Goal: Task Accomplishment & Management: Use online tool/utility

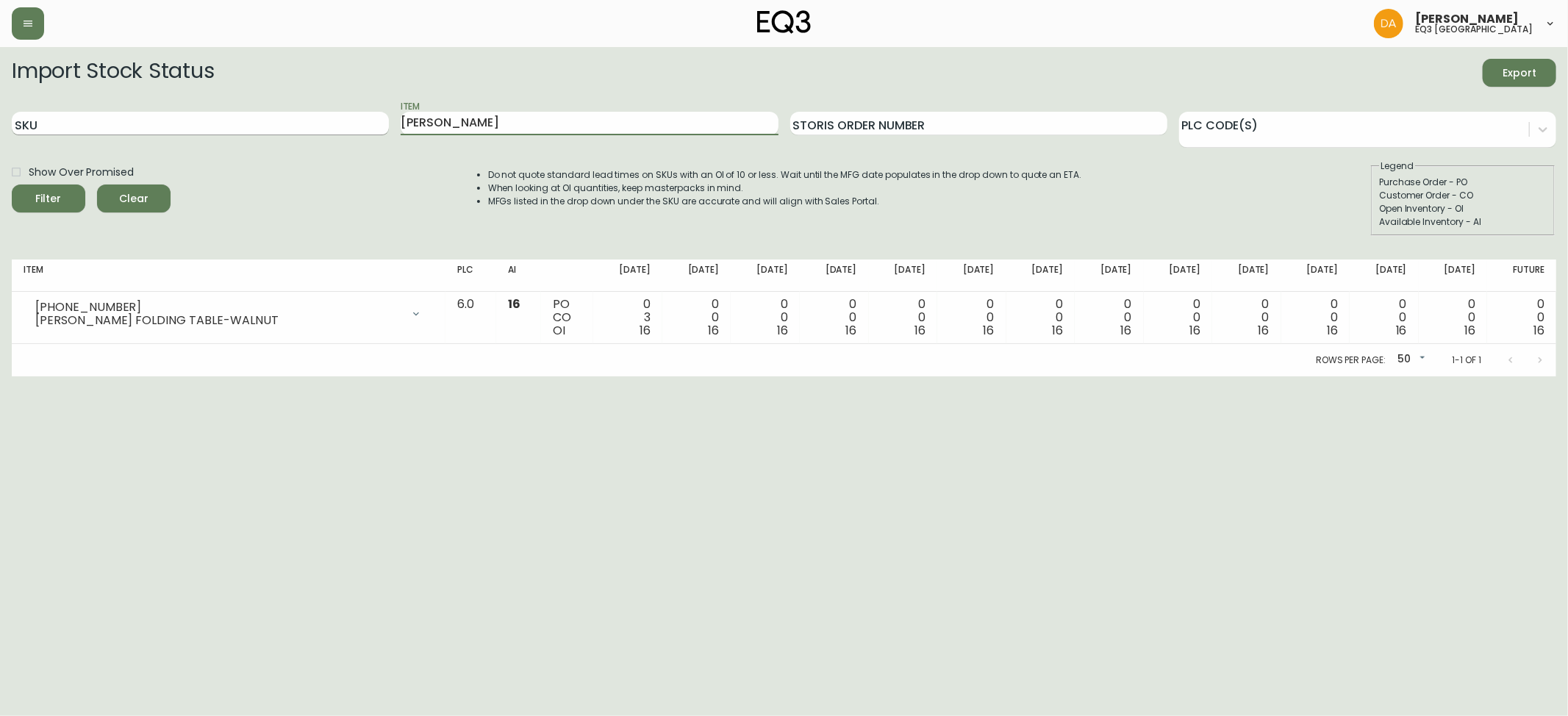
drag, startPoint x: 472, startPoint y: 129, endPoint x: 254, endPoint y: 132, distance: 218.0
click at [254, 132] on div "SKU Item hallie Storis Order Number PLC Code(s)" at bounding box center [784, 123] width 1544 height 48
click at [435, 120] on input "halli" at bounding box center [589, 123] width 377 height 24
type input "h"
click at [33, 123] on input "SKU" at bounding box center [200, 123] width 377 height 24
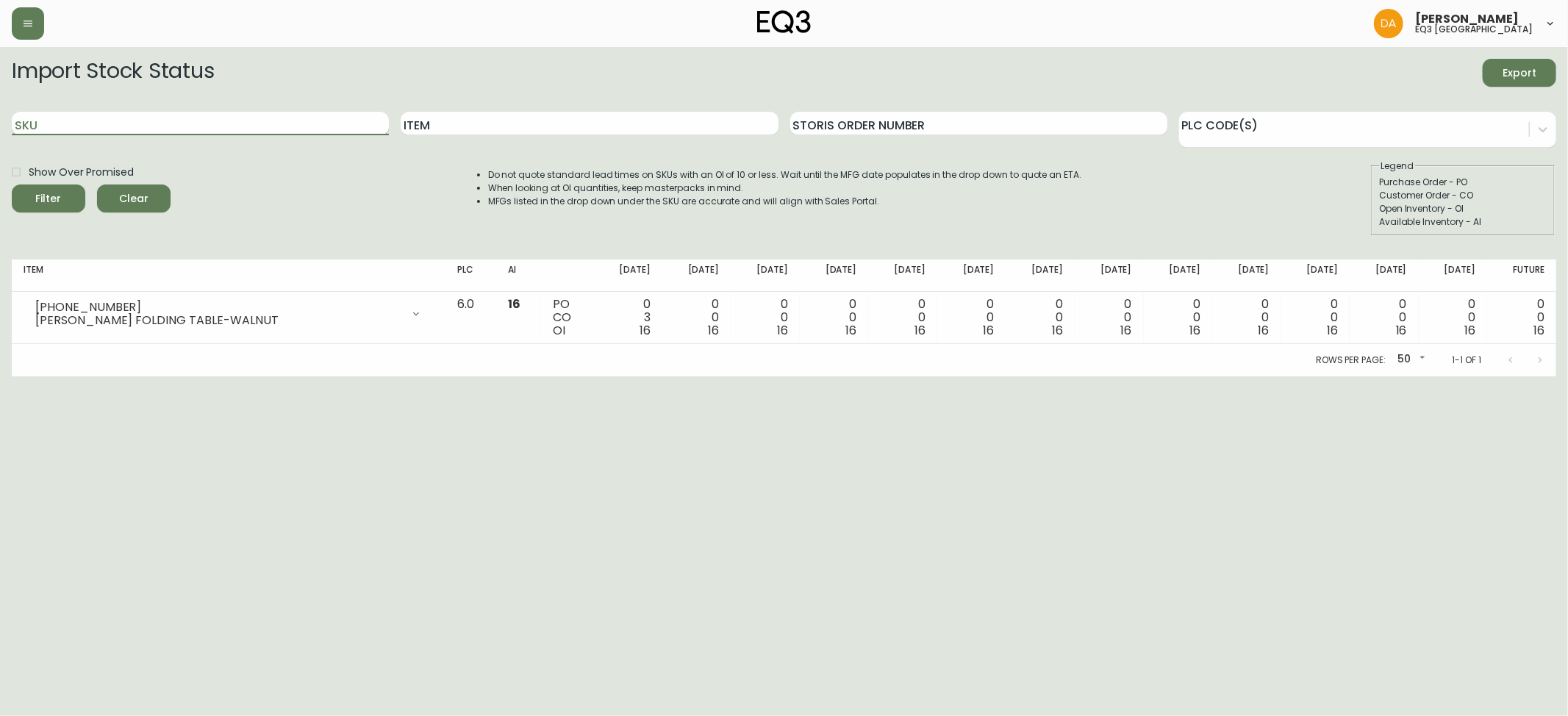
paste input "[PHONE_NUMBER]"
type input "[PHONE_NUMBER]"
click at [44, 195] on icon "submit" at bounding box center [43, 197] width 15 height 15
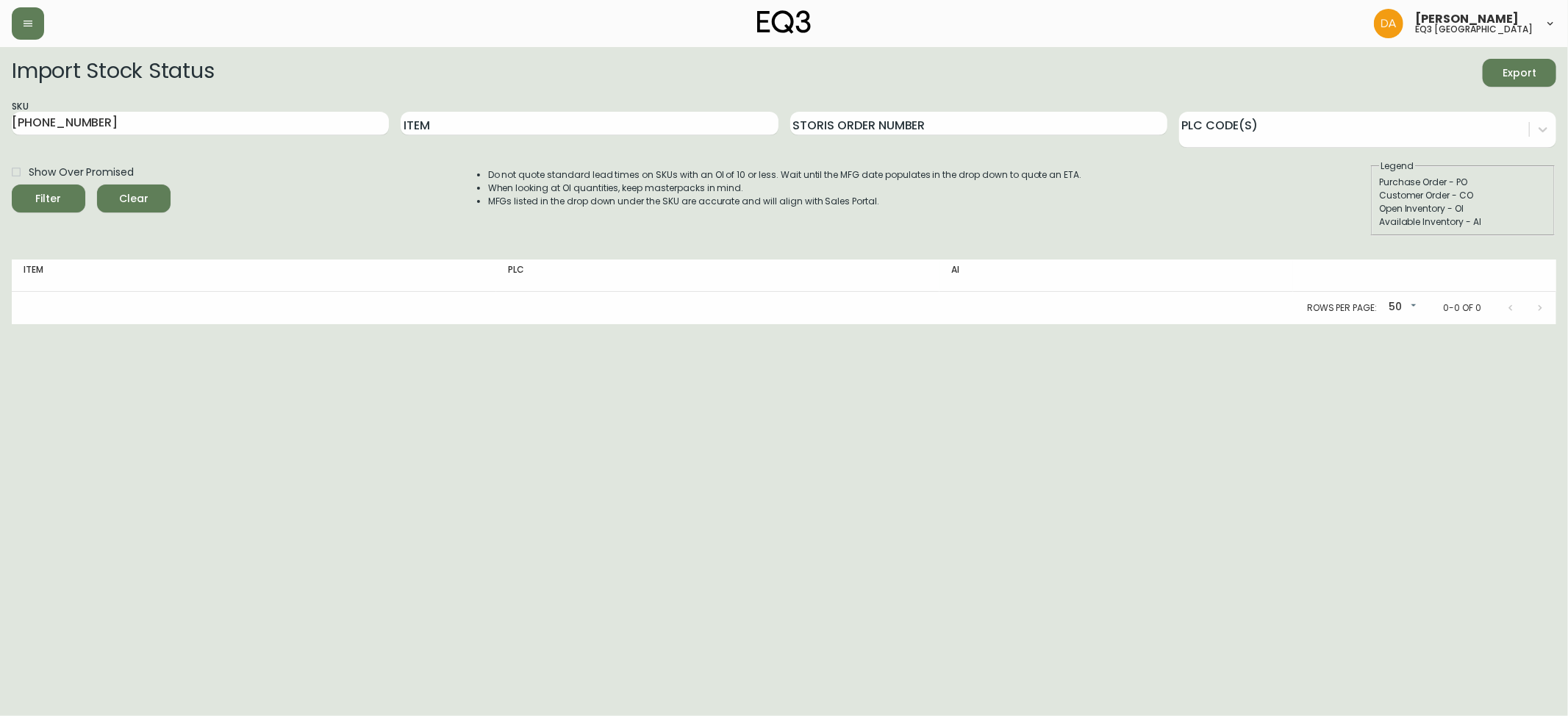
click at [46, 195] on icon "submit" at bounding box center [43, 197] width 15 height 15
click at [47, 197] on icon "submit" at bounding box center [43, 197] width 15 height 15
click at [444, 121] on input "Item" at bounding box center [589, 123] width 377 height 24
click at [136, 190] on span "Clear" at bounding box center [133, 199] width 50 height 18
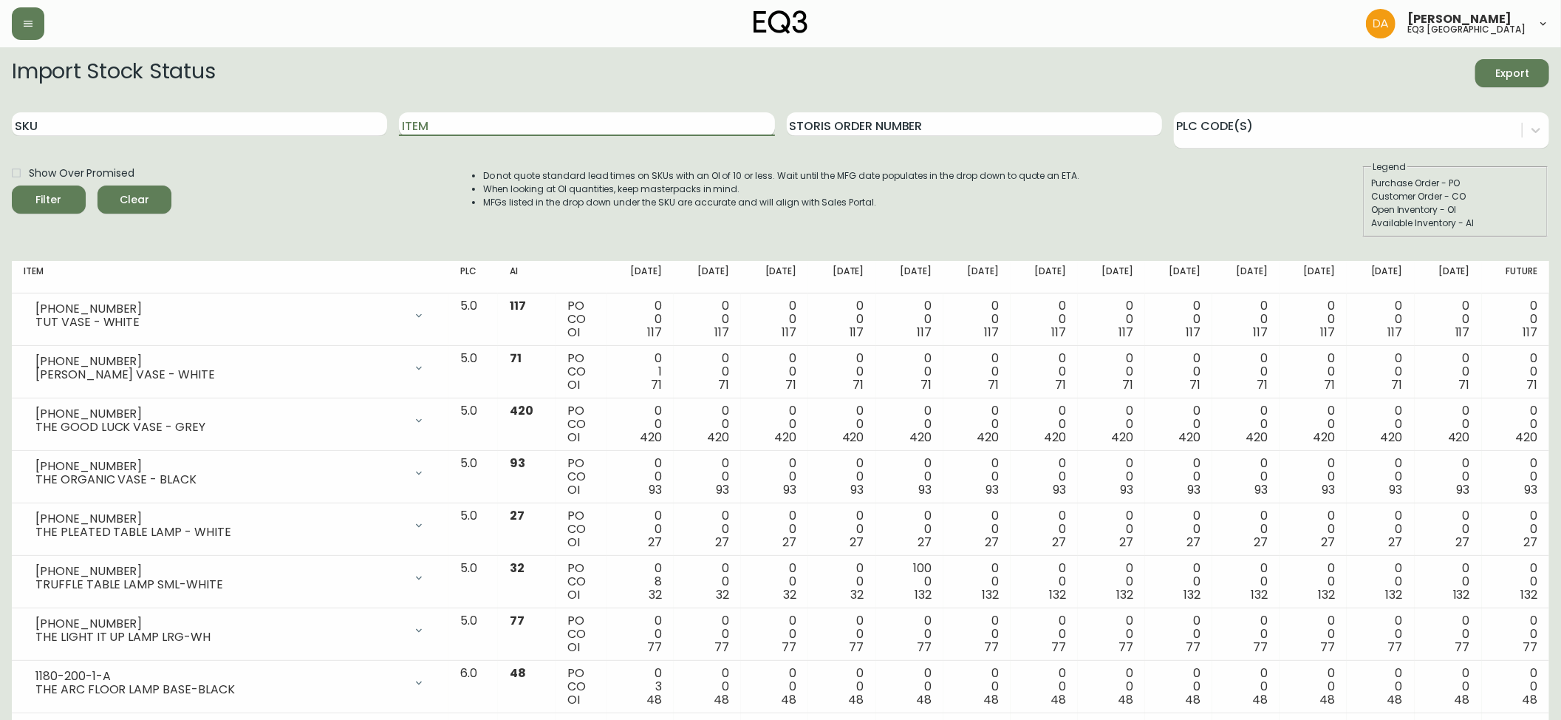
click at [431, 117] on input "Item" at bounding box center [586, 124] width 375 height 24
type input "BILLA"
click at [52, 199] on span "Filter" at bounding box center [49, 200] width 26 height 18
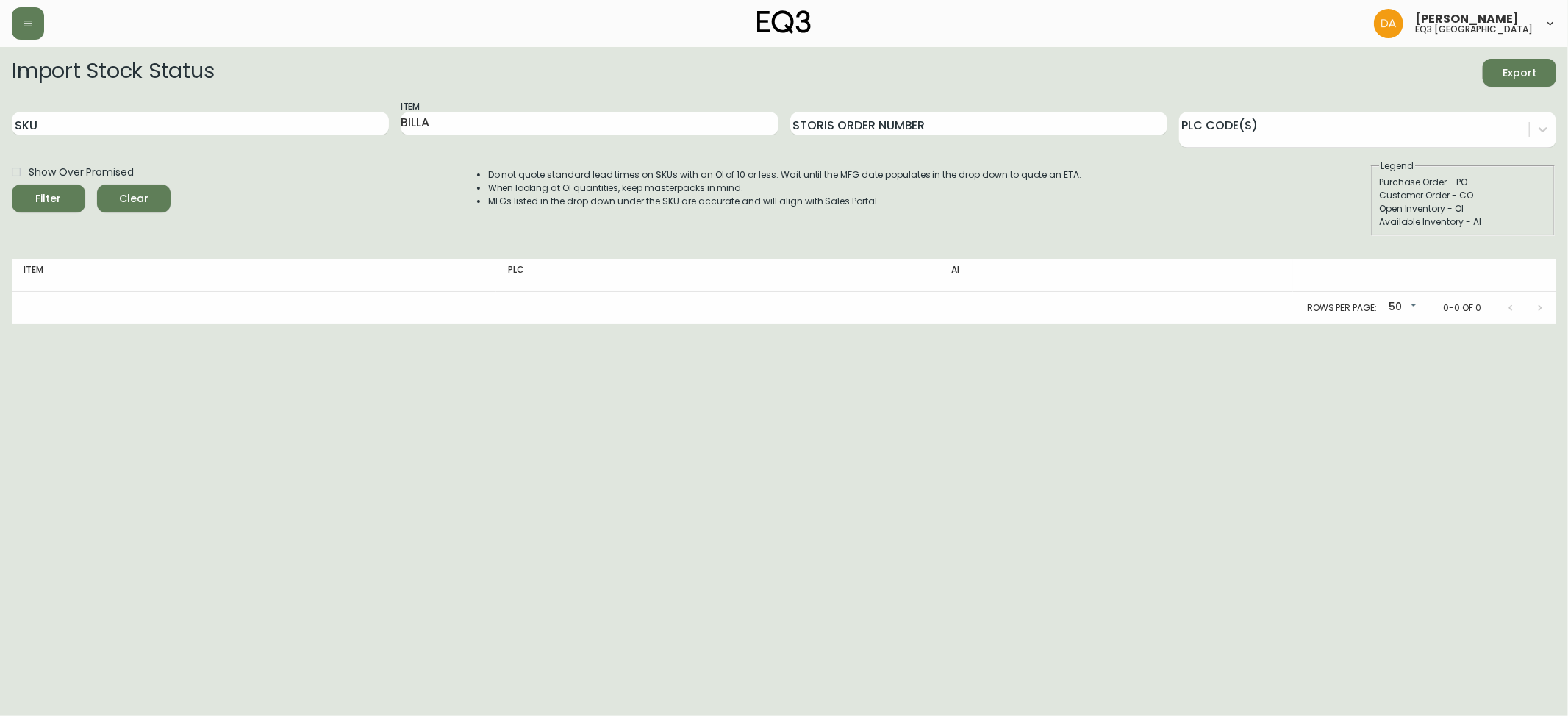
click at [53, 195] on div "Filter" at bounding box center [49, 199] width 26 height 18
click at [141, 190] on span "Clear" at bounding box center [133, 199] width 50 height 18
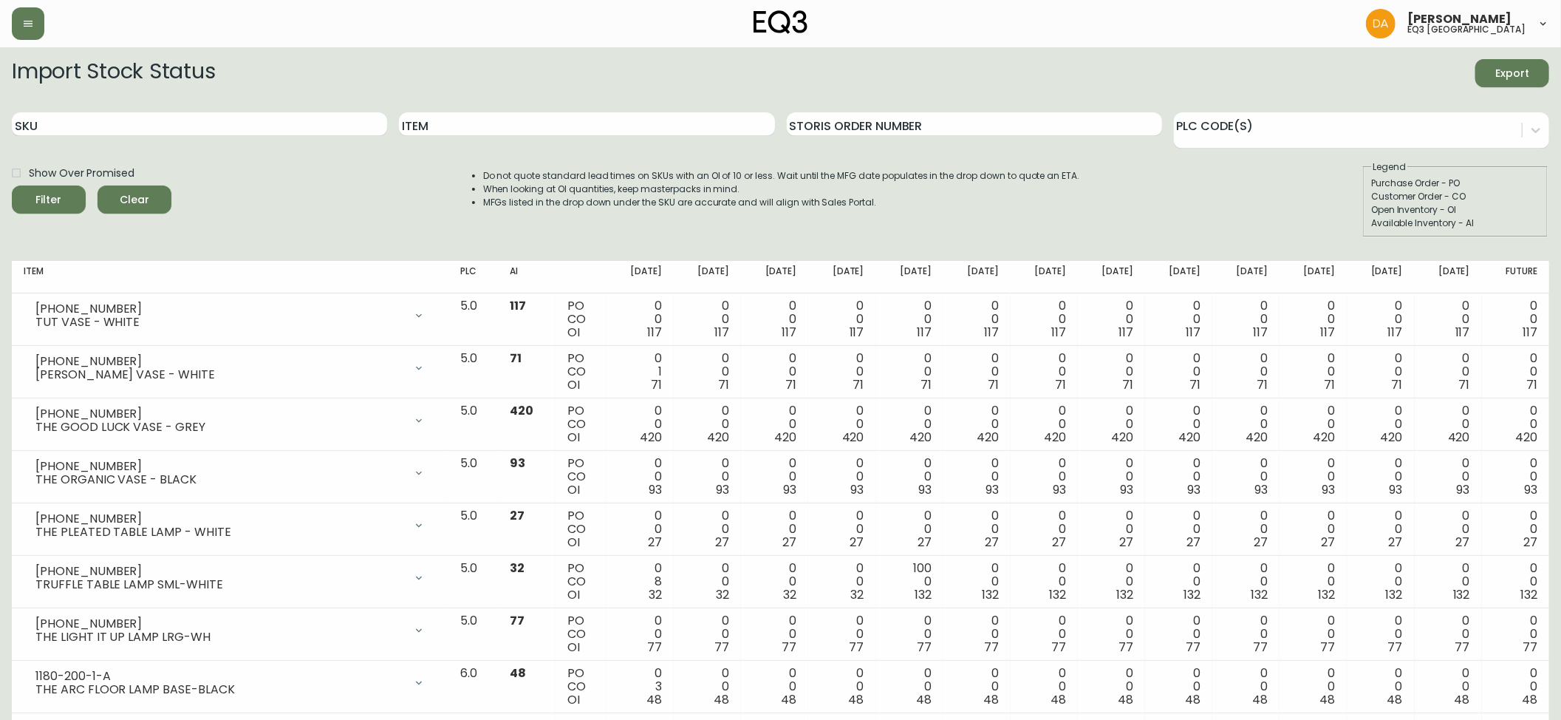
click at [152, 204] on span "Clear" at bounding box center [134, 200] width 50 height 18
click at [24, 124] on input "SKU" at bounding box center [199, 124] width 375 height 24
paste input "[PHONE_NUMBER]"
type input "[PHONE_NUMBER]"
click at [56, 194] on div "Filter" at bounding box center [49, 200] width 26 height 18
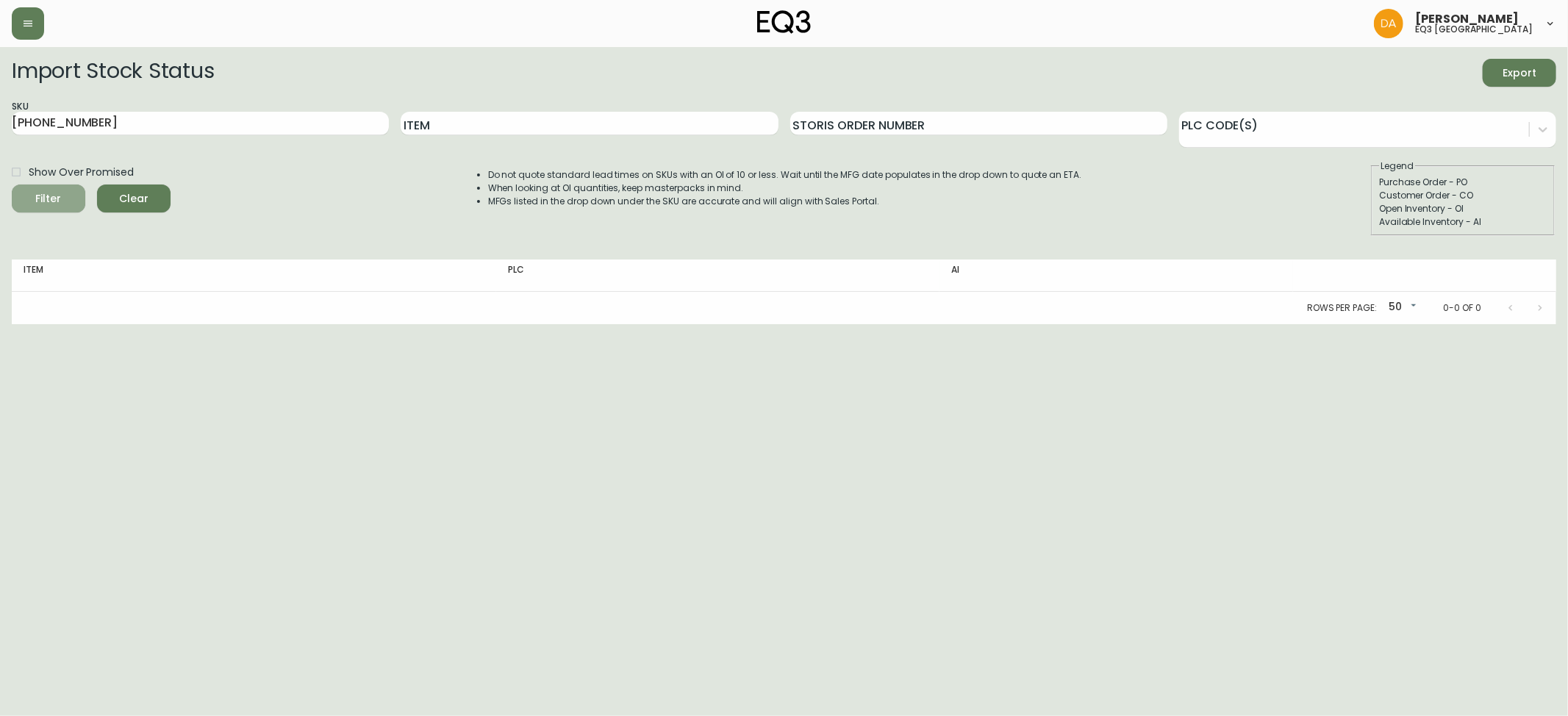
click at [56, 193] on div "Filter" at bounding box center [49, 199] width 26 height 18
drag, startPoint x: 90, startPoint y: 130, endPoint x: 0, endPoint y: 133, distance: 90.0
click at [0, 133] on main "Import Stock Status Export SKU [PHONE_NUMBER] Item Storis Order Number PLC Code…" at bounding box center [784, 185] width 1568 height 277
click at [456, 122] on input "Item" at bounding box center [589, 123] width 377 height 24
type input "BILA"
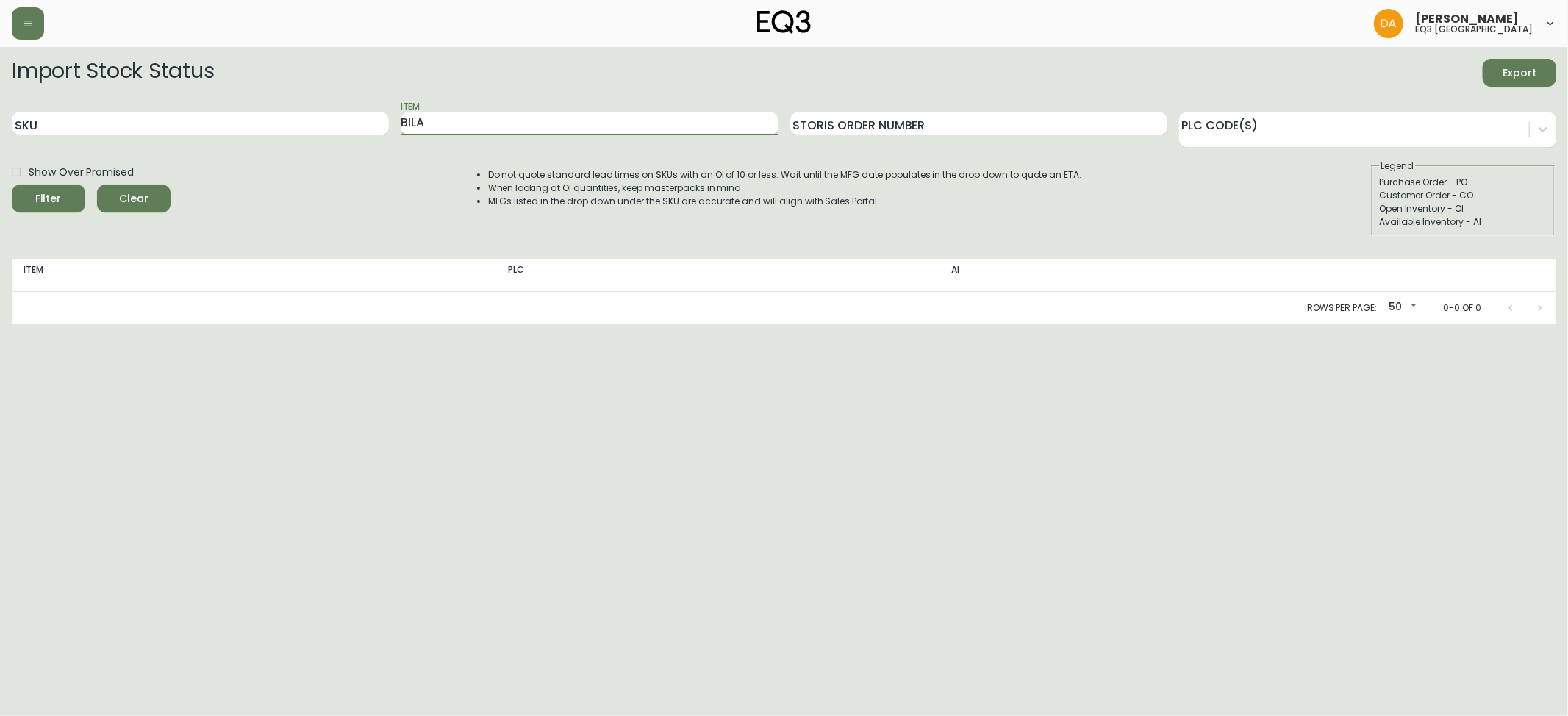
click at [12, 184] on button "Filter" at bounding box center [49, 198] width 74 height 28
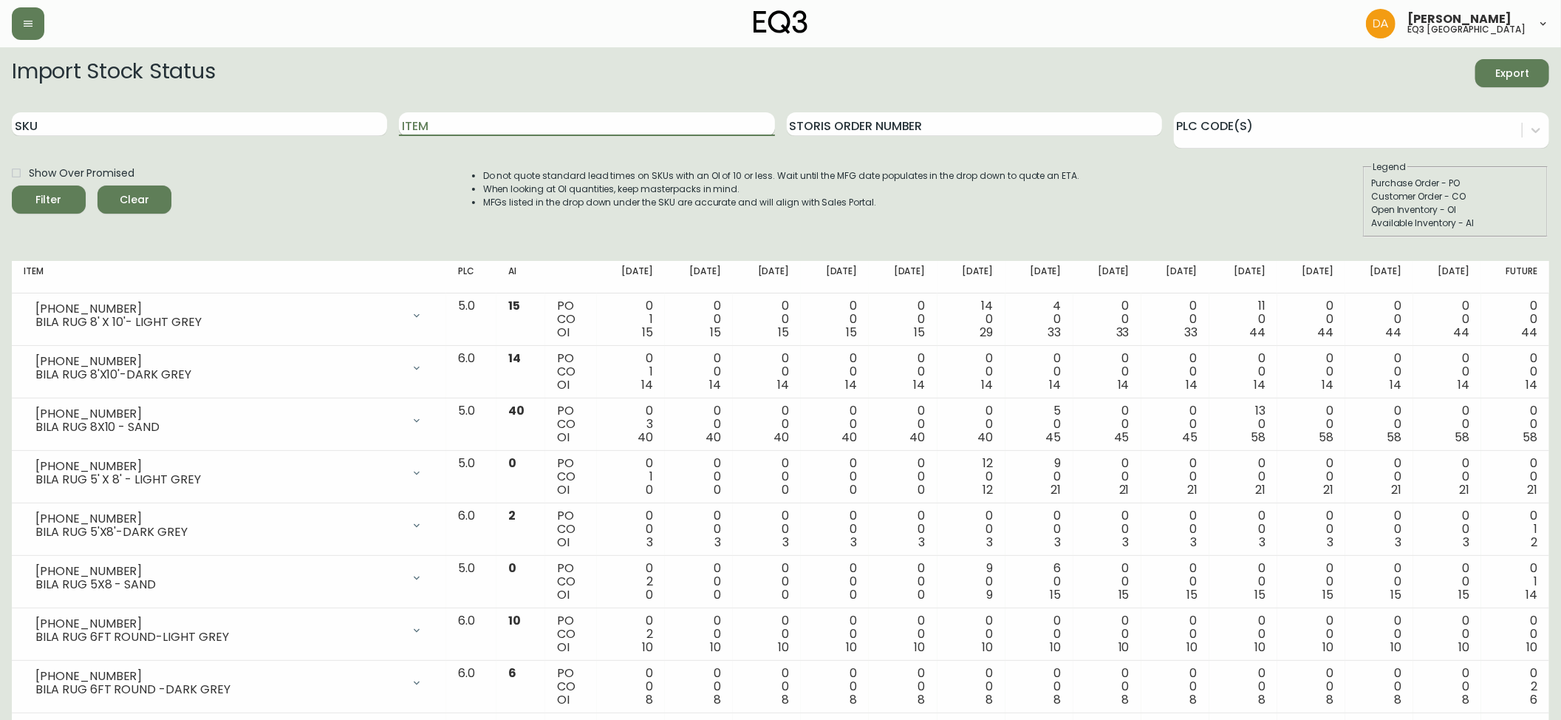
click at [482, 131] on input "Item" at bounding box center [586, 124] width 375 height 24
type input "JASPER"
click at [12, 185] on button "Filter" at bounding box center [49, 199] width 74 height 28
